Goal: Find specific page/section: Find specific page/section

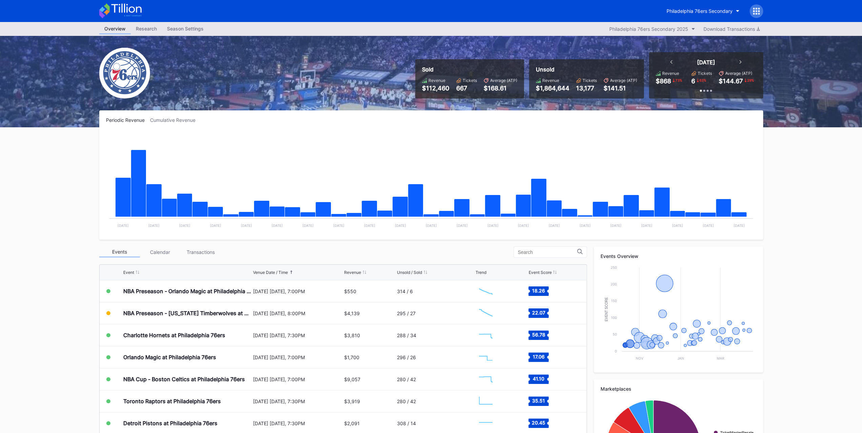
click at [210, 248] on div "Transactions" at bounding box center [201, 252] width 41 height 11
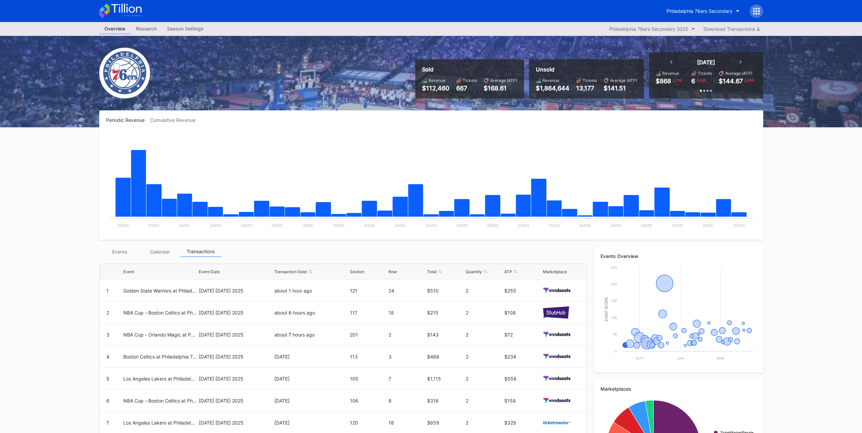
click at [129, 252] on div "Events" at bounding box center [119, 252] width 41 height 11
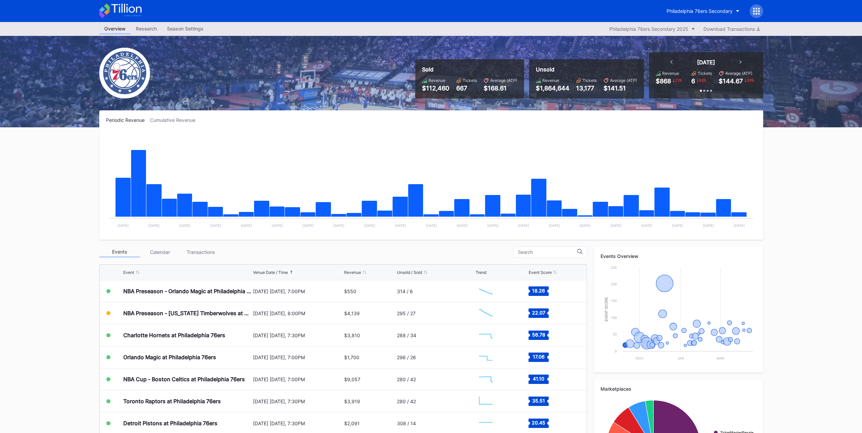
scroll to position [78, 0]
click at [206, 254] on div "Transactions" at bounding box center [201, 252] width 41 height 11
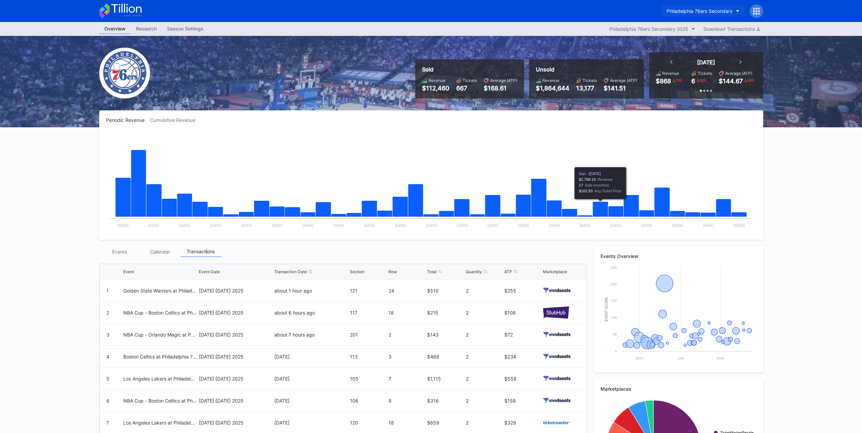
click at [732, 10] on div "Philadelphia 76ers Secondary" at bounding box center [700, 11] width 66 height 6
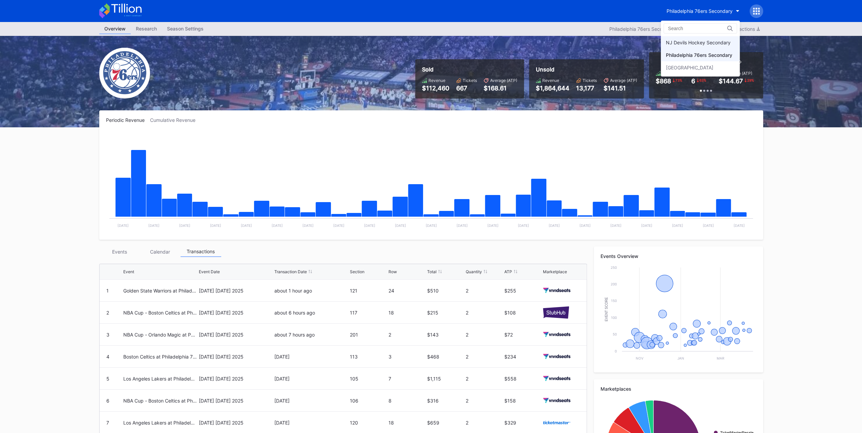
click at [718, 44] on div "NJ Devils Hockey Secondary" at bounding box center [698, 43] width 65 height 6
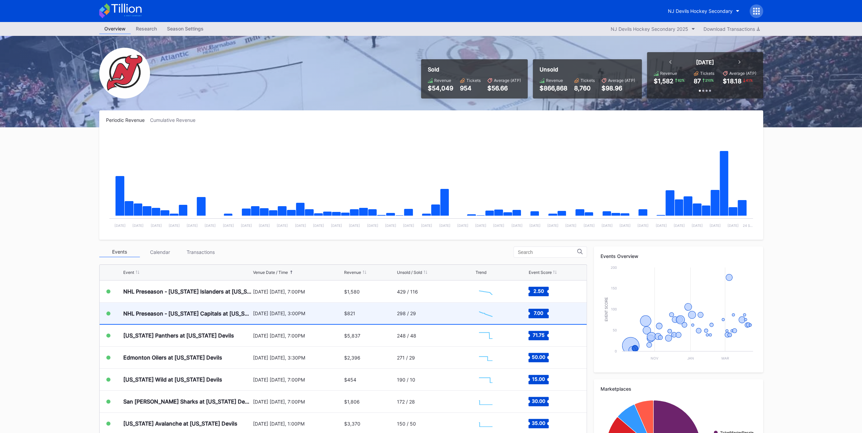
scroll to position [22, 0]
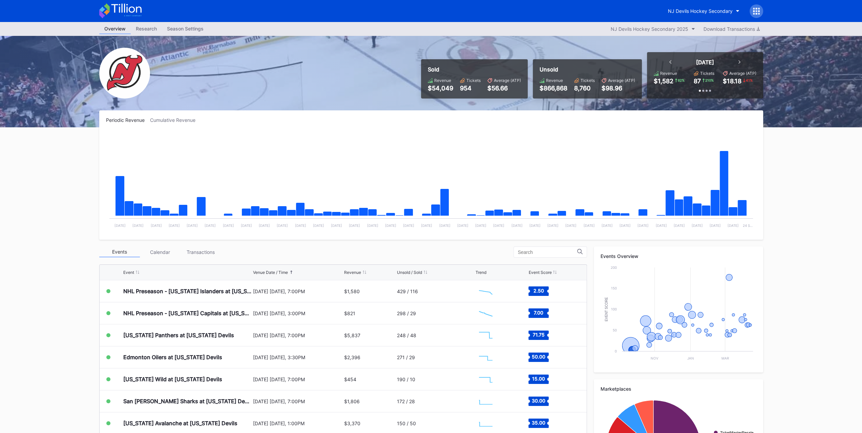
click at [217, 247] on div "Events Calendar Transactions" at bounding box center [343, 252] width 488 height 11
click at [214, 253] on div "Transactions" at bounding box center [201, 252] width 41 height 11
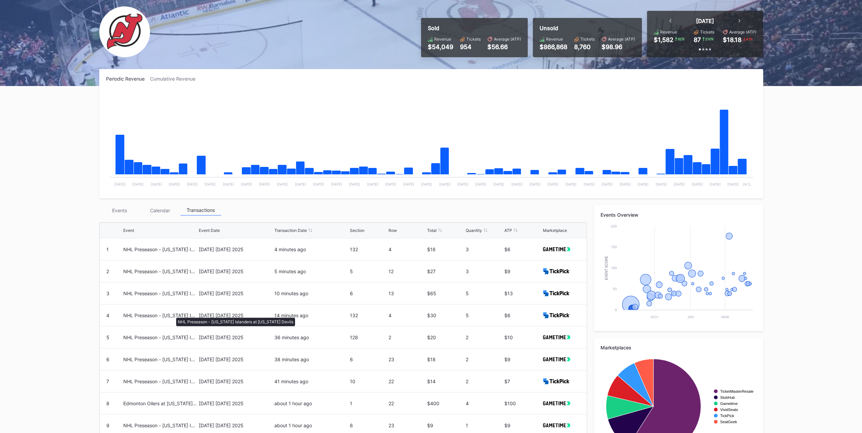
scroll to position [0, 0]
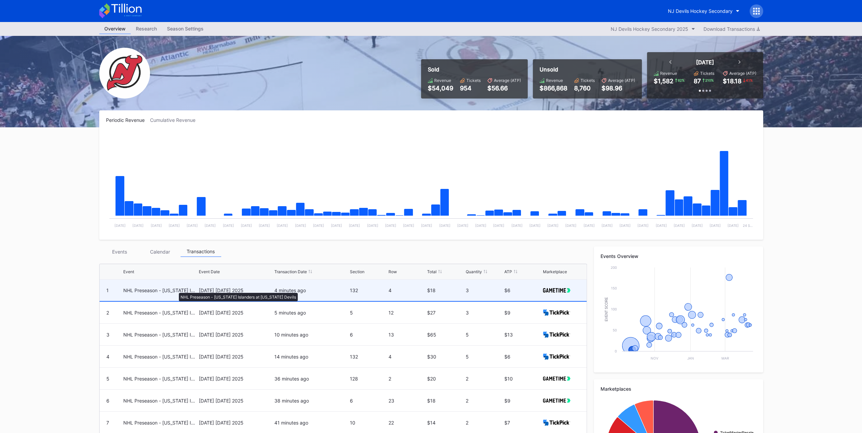
click at [175, 290] on div "NHL Preseason - New York Islanders at New Jersey Devils" at bounding box center [160, 291] width 74 height 6
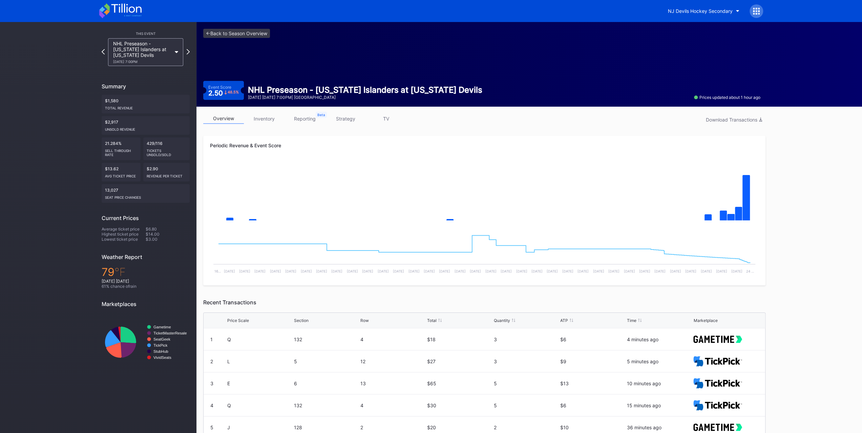
click at [260, 116] on link "inventory" at bounding box center [264, 118] width 41 height 11
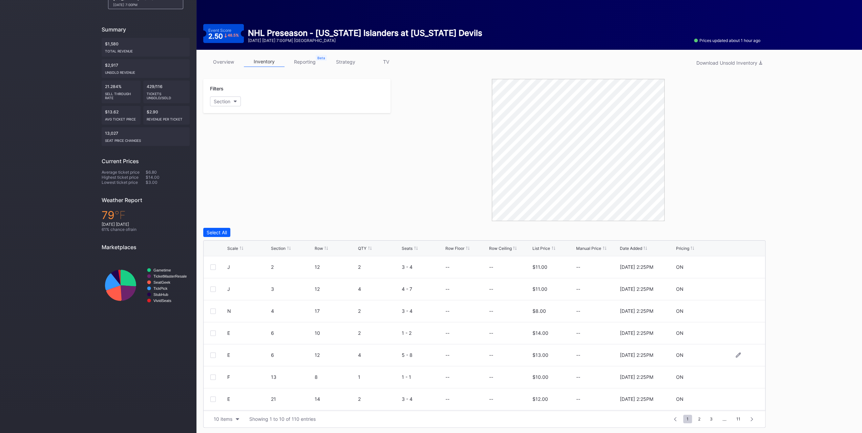
scroll to position [66, 0]
click at [239, 98] on button "Section" at bounding box center [225, 102] width 31 height 10
click at [241, 139] on div "2" at bounding box center [249, 138] width 79 height 13
click at [241, 150] on div "3" at bounding box center [249, 151] width 79 height 13
click at [241, 160] on div "4" at bounding box center [249, 164] width 79 height 13
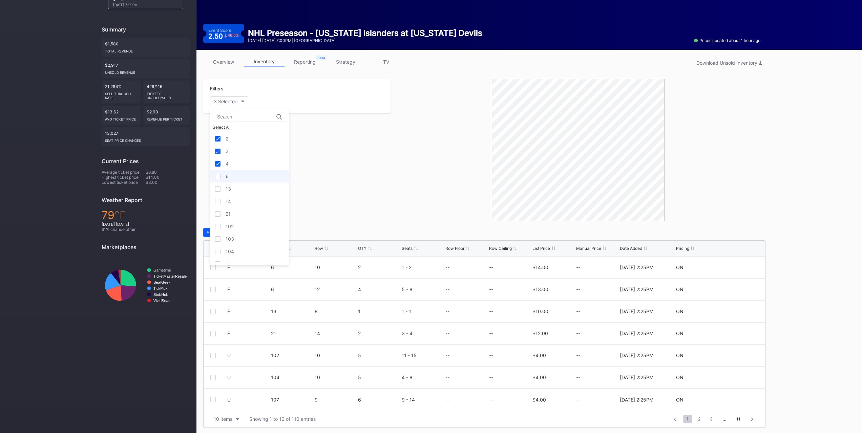
click at [242, 176] on div "6" at bounding box center [249, 176] width 79 height 13
click at [243, 189] on div "13" at bounding box center [249, 189] width 79 height 13
click at [242, 197] on div "14" at bounding box center [249, 201] width 79 height 13
click at [242, 212] on div "21" at bounding box center [249, 214] width 79 height 13
click at [537, 248] on div "List Price" at bounding box center [542, 248] width 18 height 5
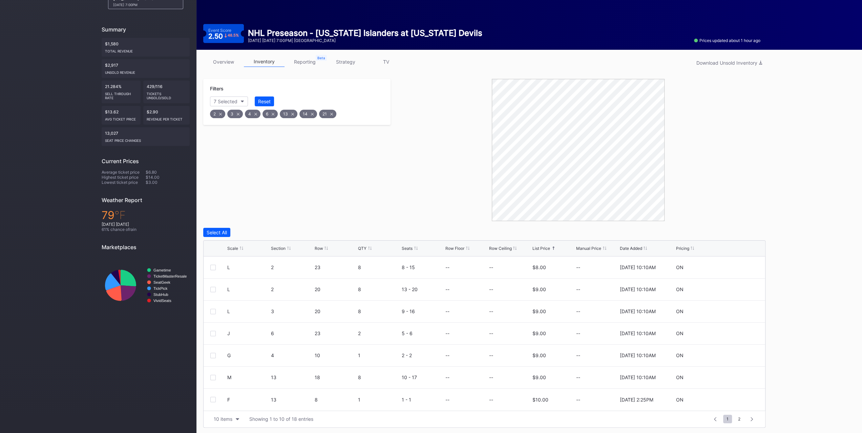
scroll to position [0, 0]
click at [537, 248] on div "List Price" at bounding box center [542, 248] width 18 height 5
click at [427, 192] on div at bounding box center [578, 150] width 375 height 142
click at [273, 97] on button "Reset" at bounding box center [264, 102] width 19 height 10
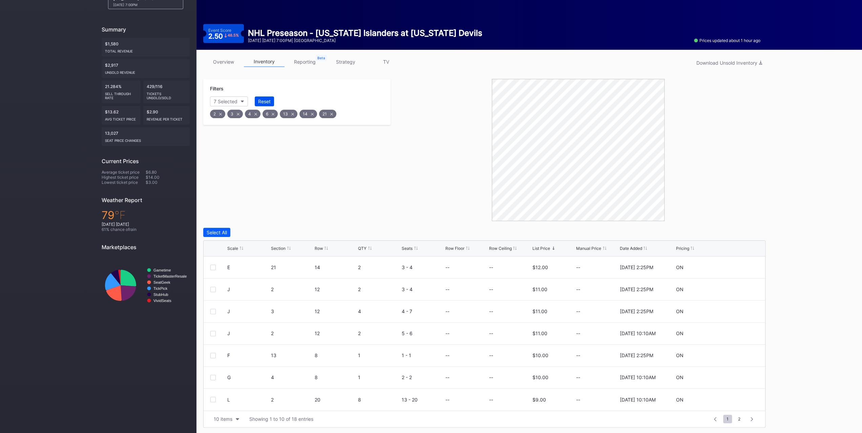
scroll to position [0, 0]
click at [278, 181] on div "Filters Section" at bounding box center [296, 150] width 187 height 142
click at [235, 59] on link "overview" at bounding box center [223, 62] width 41 height 11
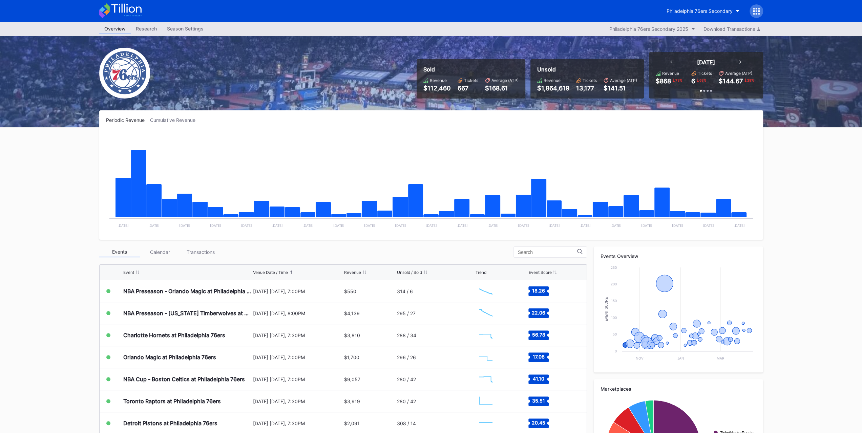
click at [187, 251] on div "Transactions" at bounding box center [201, 252] width 41 height 11
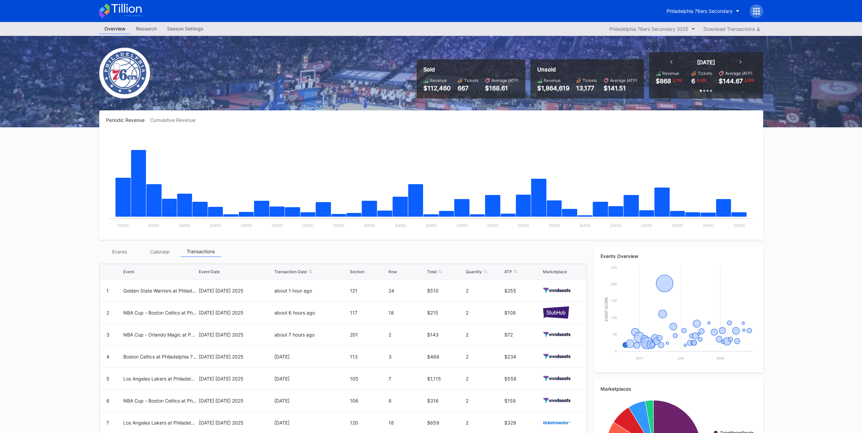
click at [123, 248] on div "Events" at bounding box center [119, 252] width 41 height 11
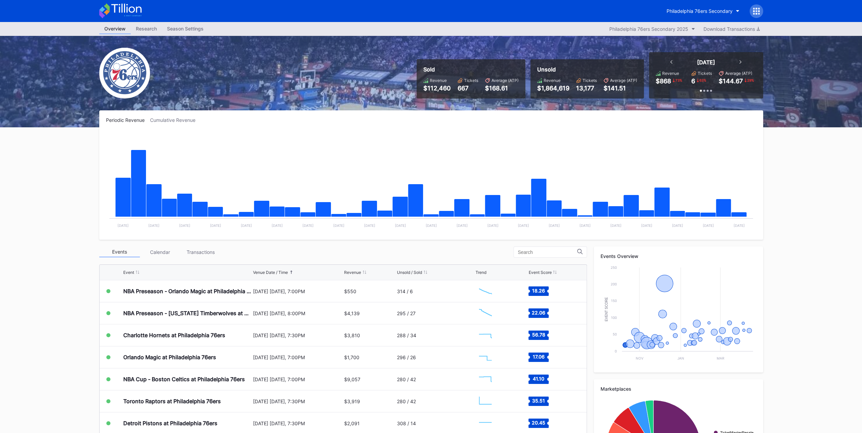
scroll to position [68, 0]
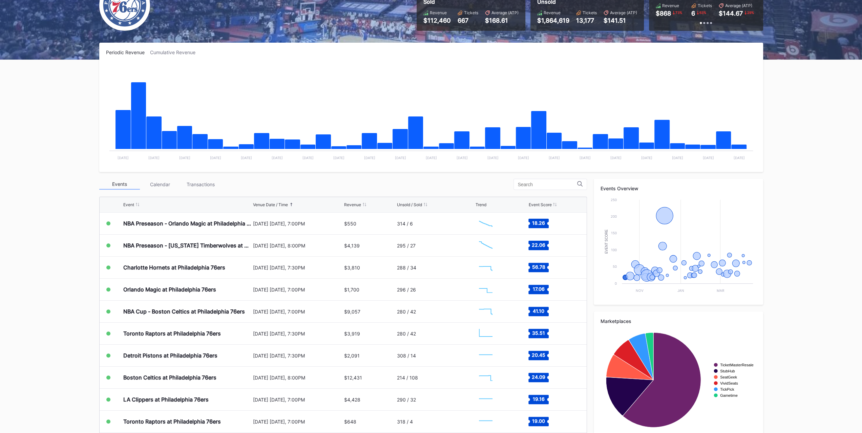
click at [191, 186] on div "Transactions" at bounding box center [201, 184] width 41 height 11
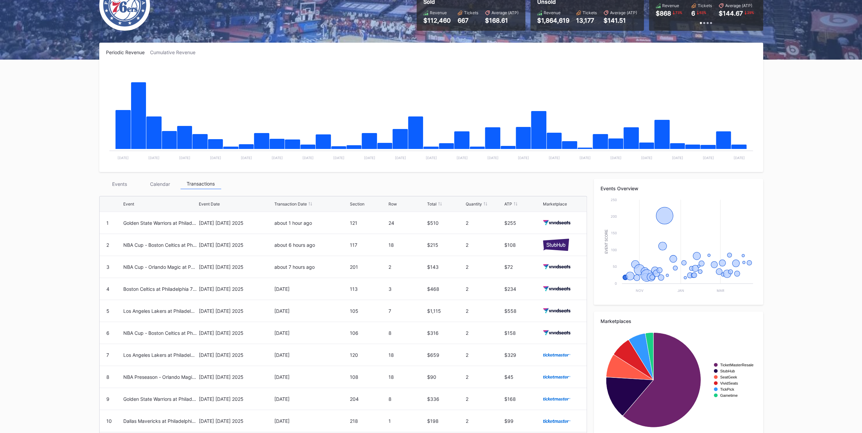
scroll to position [89, 0]
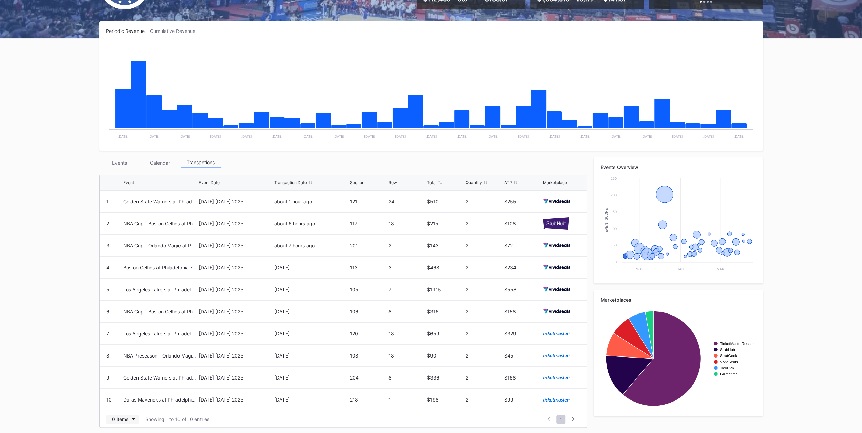
click at [137, 414] on div "10 items Showing 1 to 10 of 10 entries 1 ... -1 0 1 2 3 ... 1" at bounding box center [343, 419] width 487 height 17
click at [137, 415] on button "10 items" at bounding box center [122, 419] width 32 height 9
click at [136, 404] on div "200 items" at bounding box center [122, 401] width 32 height 13
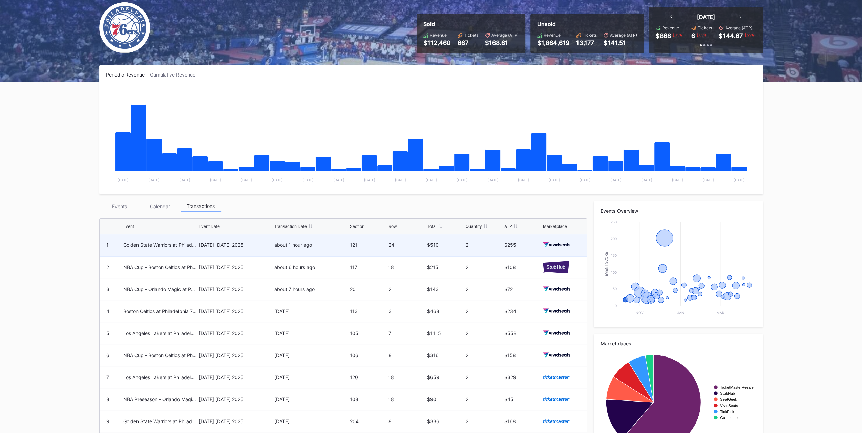
scroll to position [0, 0]
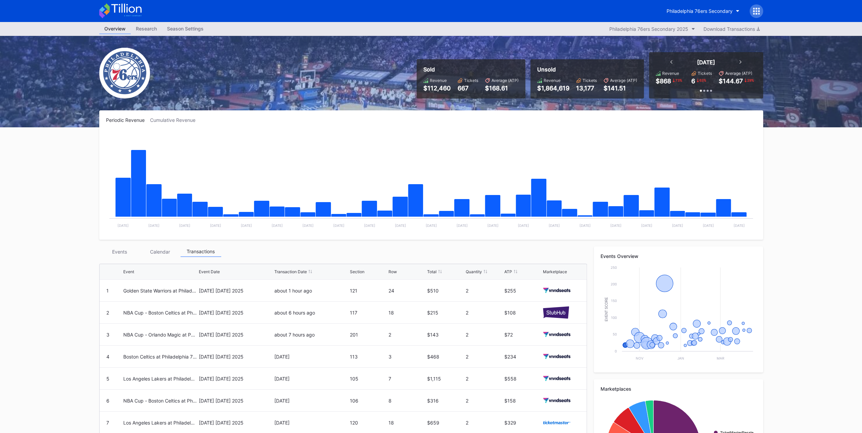
click at [129, 6] on icon at bounding box center [120, 10] width 42 height 15
